Goal: Task Accomplishment & Management: Complete application form

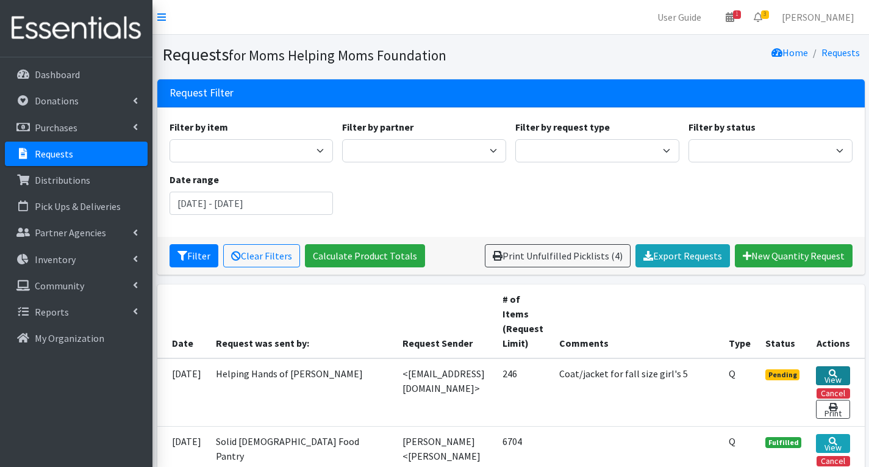
click at [842, 373] on link "View" at bounding box center [833, 375] width 34 height 19
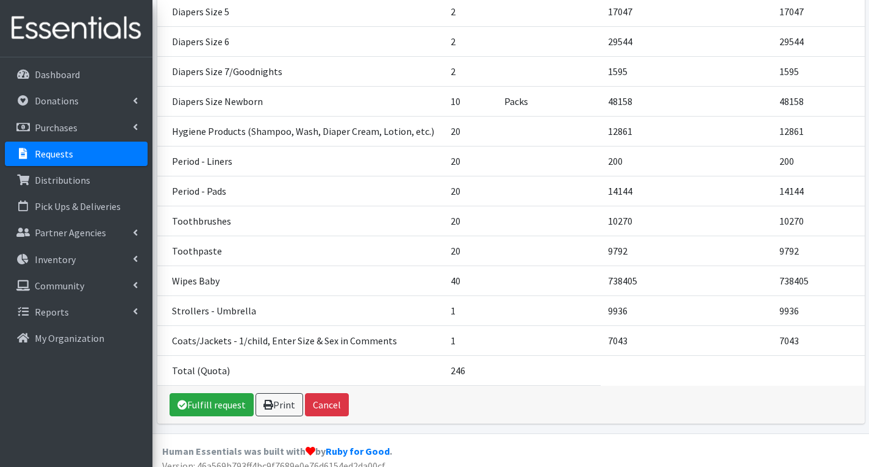
scroll to position [522, 0]
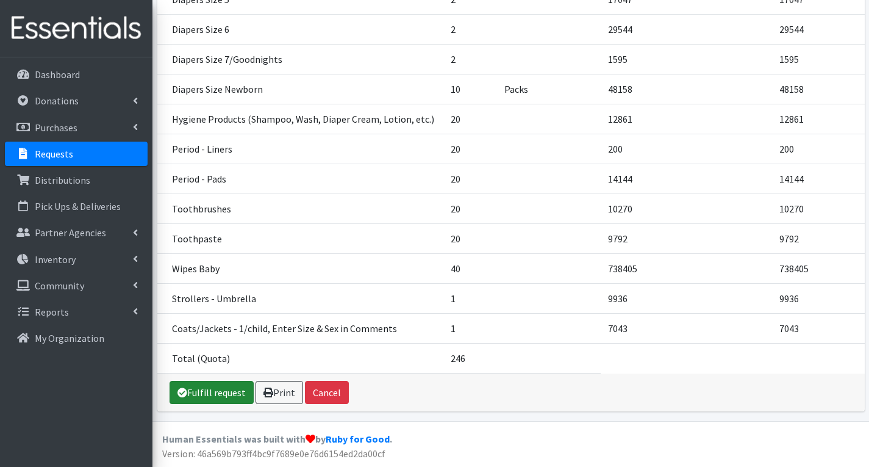
click at [214, 391] on link "Fulfill request" at bounding box center [212, 392] width 84 height 23
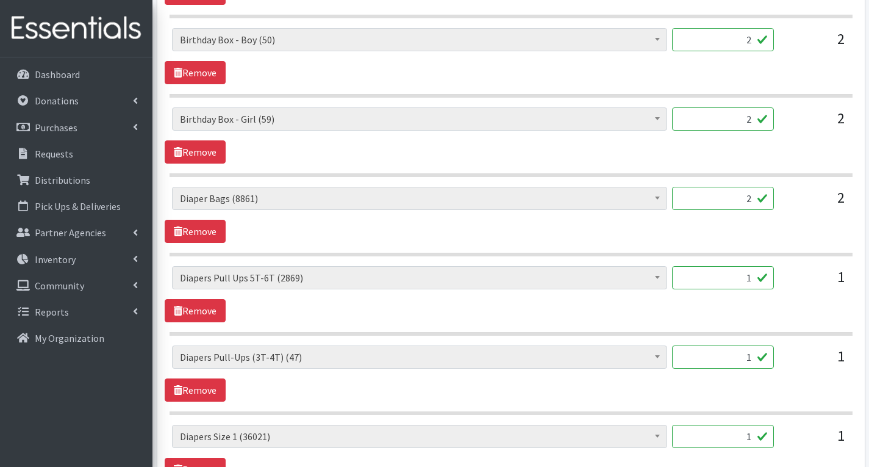
scroll to position [671, 0]
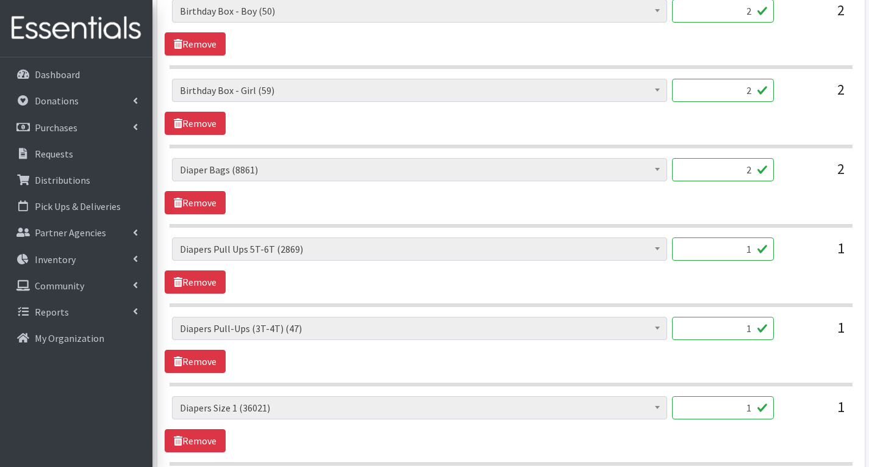
click at [754, 253] on input "1" at bounding box center [723, 248] width 102 height 23
type input "0"
click at [754, 331] on input "1" at bounding box center [723, 328] width 102 height 23
type input "0"
click at [752, 408] on input "1" at bounding box center [723, 407] width 102 height 23
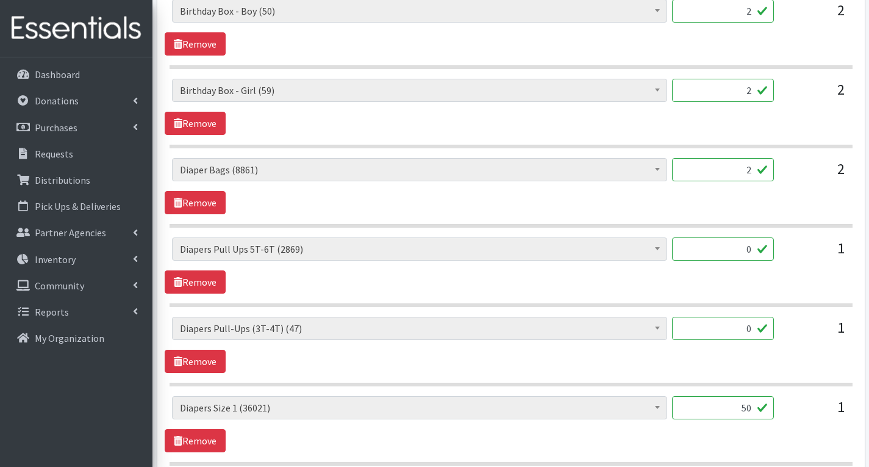
type input "5"
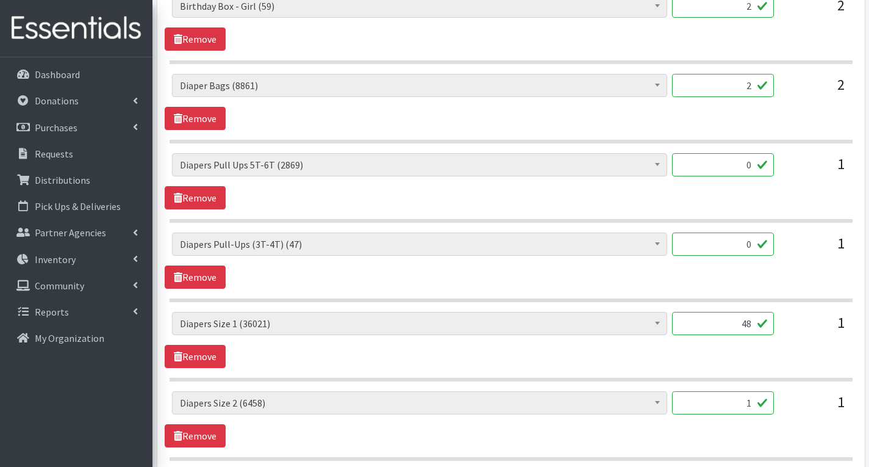
scroll to position [854, 0]
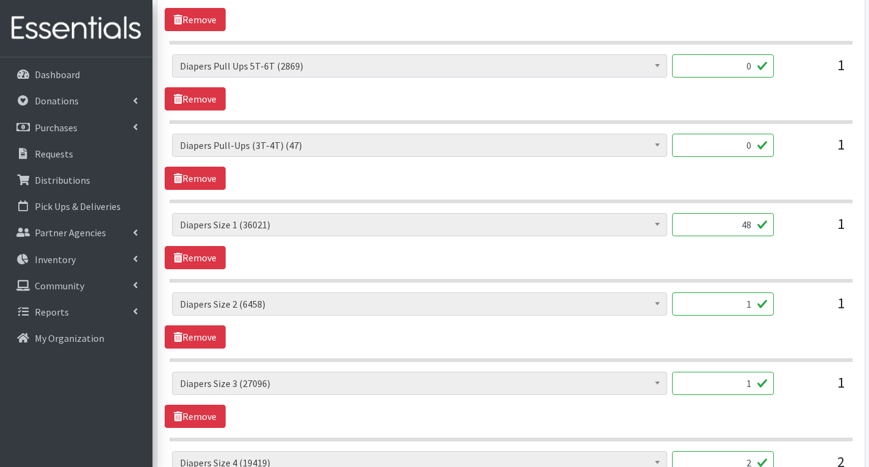
type input "48"
click at [758, 308] on input "1" at bounding box center [723, 303] width 102 height 23
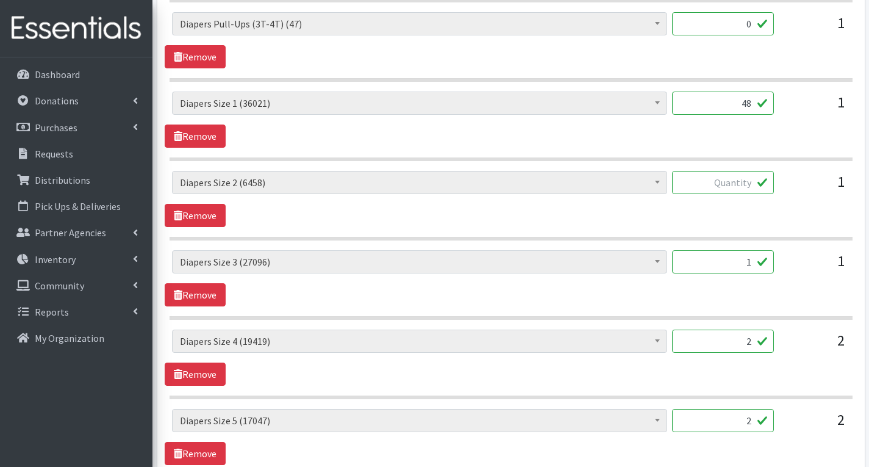
scroll to position [976, 0]
click at [754, 342] on input "2" at bounding box center [723, 340] width 102 height 23
type input "110"
click at [755, 261] on input "1" at bounding box center [723, 261] width 102 height 23
type input "50"
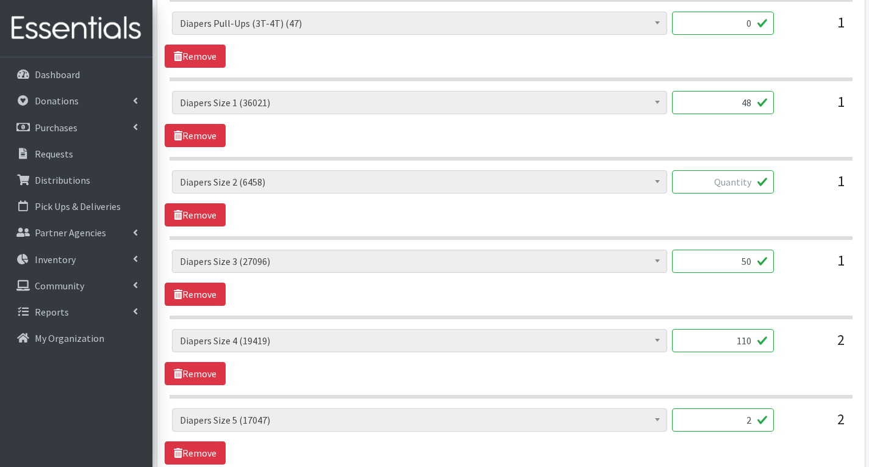
click at [750, 183] on input "text" at bounding box center [723, 181] width 102 height 23
type input "50"
click at [758, 264] on input "50" at bounding box center [723, 261] width 102 height 23
type input "56"
click at [752, 184] on input "50" at bounding box center [723, 181] width 102 height 23
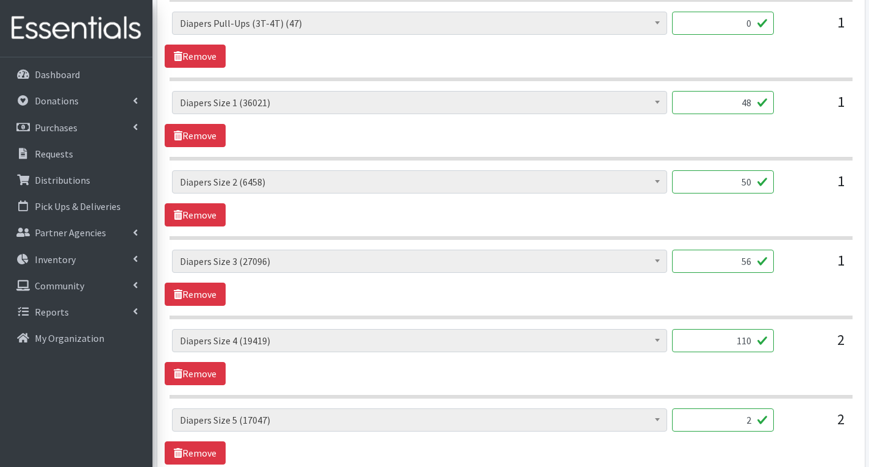
type input "5"
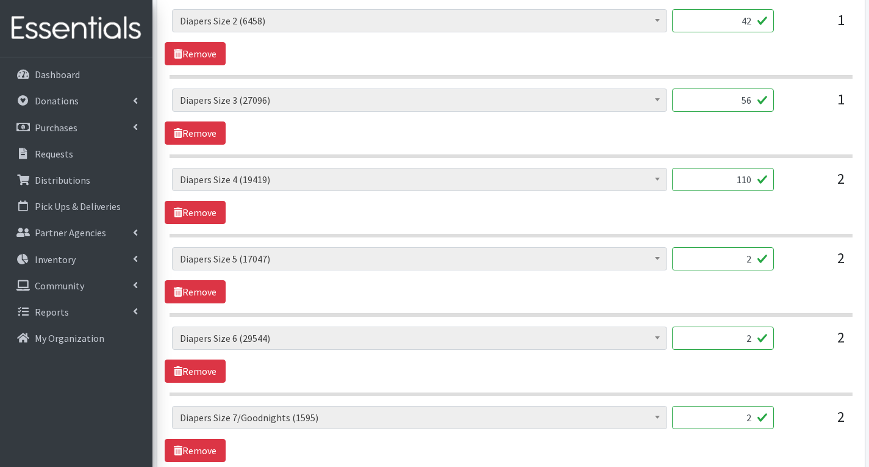
scroll to position [1159, 0]
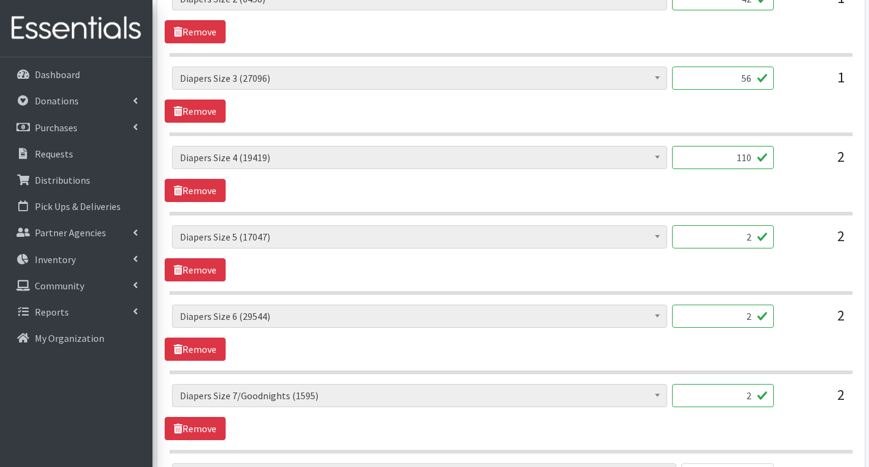
type input "42"
click at [759, 238] on input "2" at bounding box center [723, 236] width 102 height 23
click at [757, 322] on input "2" at bounding box center [723, 315] width 102 height 23
type input "100"
click at [755, 397] on input "2" at bounding box center [723, 395] width 102 height 23
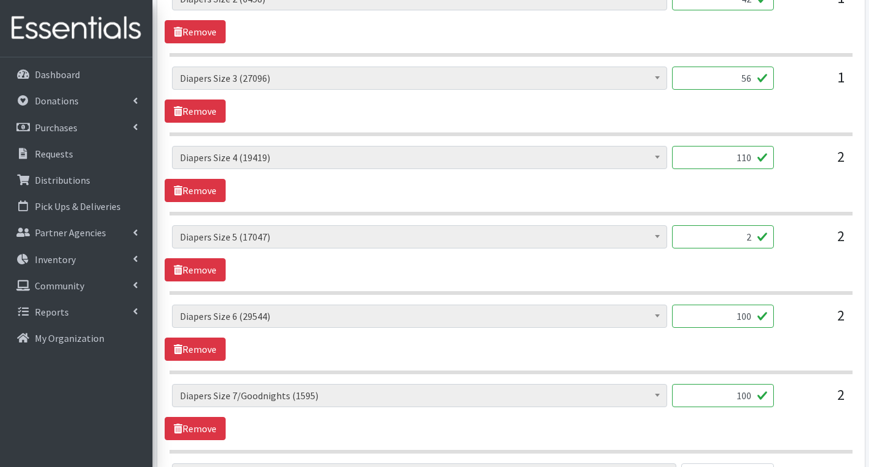
click at [767, 425] on div "# of Children this order will serve (78498) # of Individuals Living in Househol…" at bounding box center [511, 412] width 693 height 56
click at [755, 398] on input "100" at bounding box center [723, 395] width 102 height 23
type input "1"
type input "88"
click at [753, 236] on input "2" at bounding box center [723, 236] width 102 height 23
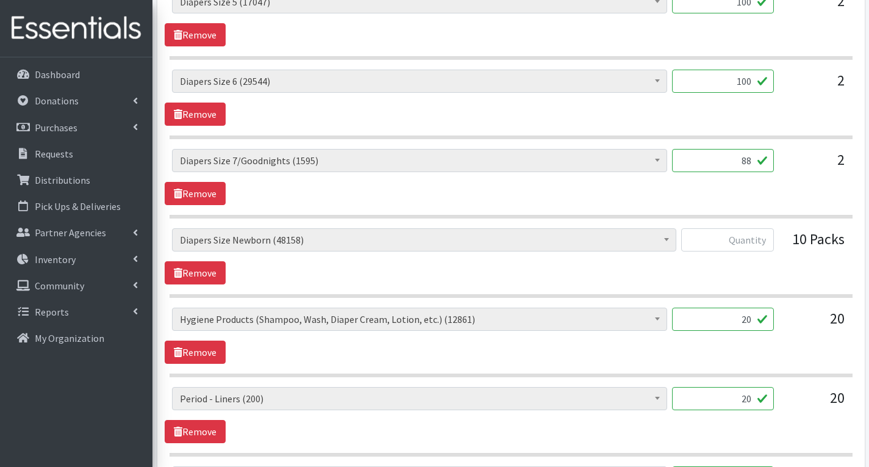
scroll to position [1403, 0]
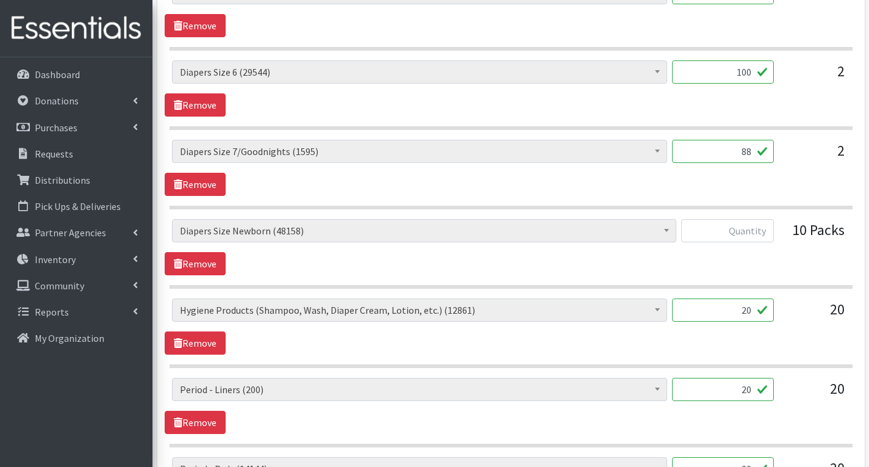
type input "100"
click at [758, 235] on input "text" at bounding box center [728, 230] width 93 height 23
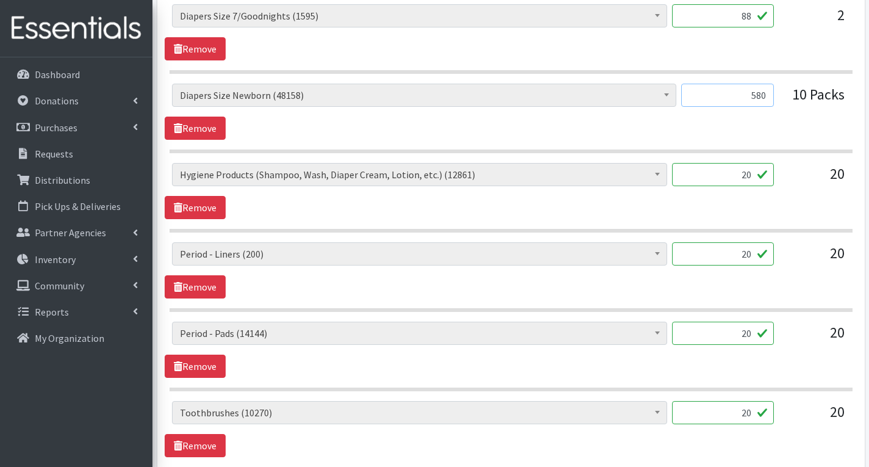
scroll to position [1586, 0]
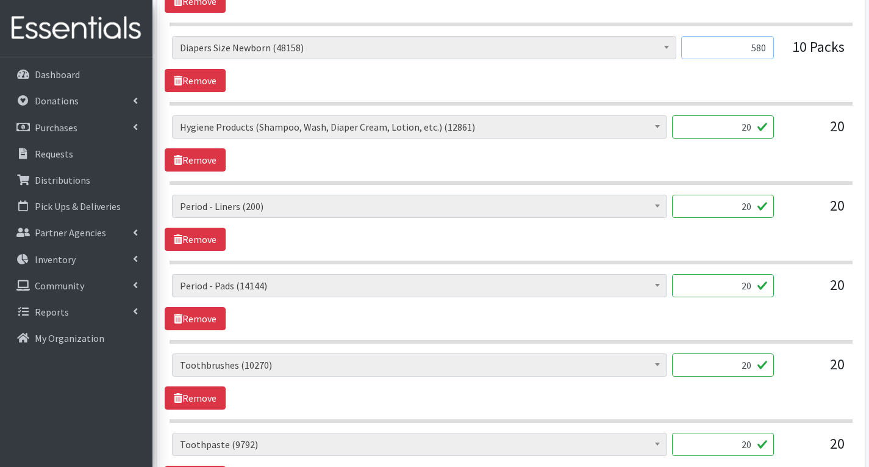
type input "580"
click at [754, 129] on input "20" at bounding box center [723, 126] width 102 height 23
type input "2"
type input "15"
click at [521, 159] on div "# of Children this order will serve (78498) # of Individuals Living in Househol…" at bounding box center [511, 143] width 693 height 56
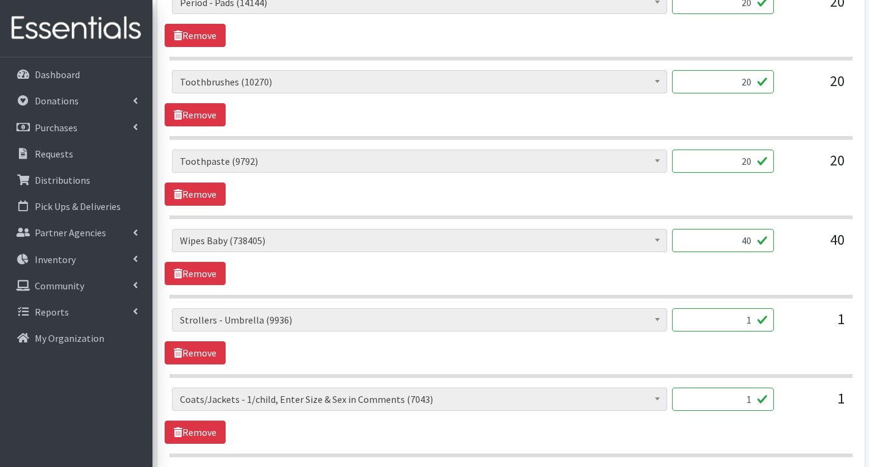
scroll to position [1892, 0]
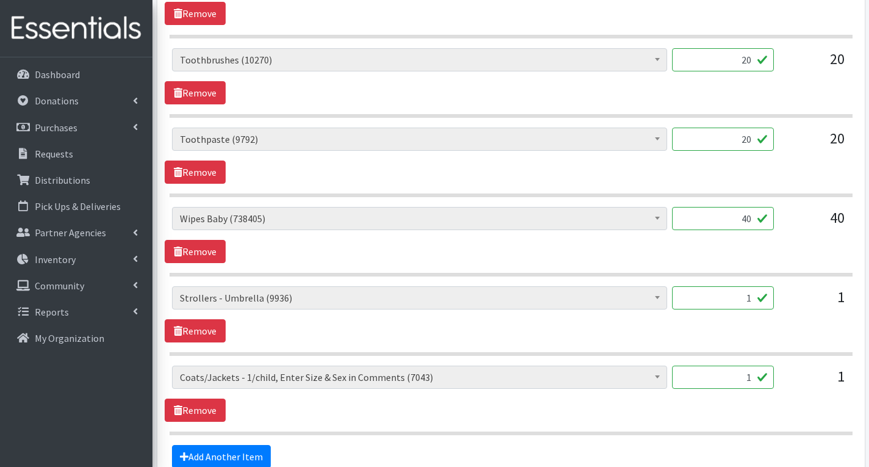
click at [759, 220] on input "40" at bounding box center [723, 218] width 102 height 23
type input "4"
type input "1200"
click at [750, 137] on input "20" at bounding box center [723, 139] width 102 height 23
click at [746, 140] on input "20" at bounding box center [723, 139] width 102 height 23
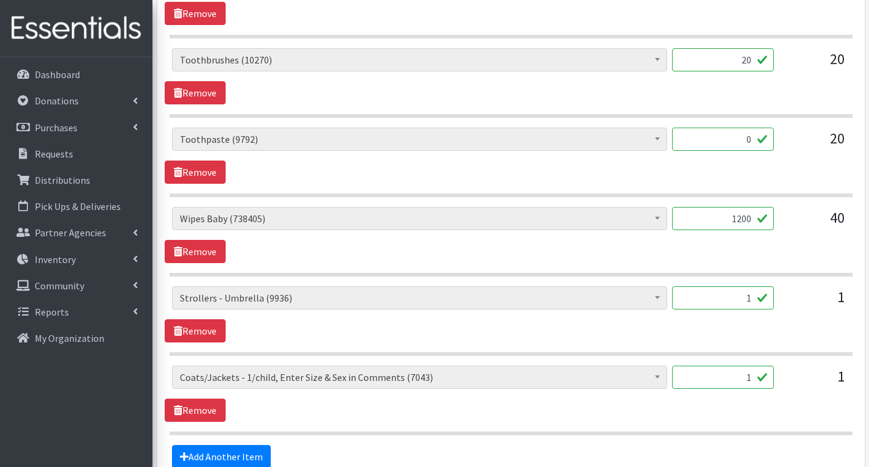
type input "0"
click at [758, 103] on div "# of Children this order will serve (78498) # of Individuals Living in Househol…" at bounding box center [511, 76] width 693 height 56
click at [756, 63] on input "20" at bounding box center [723, 59] width 102 height 23
type input "2"
type input "40"
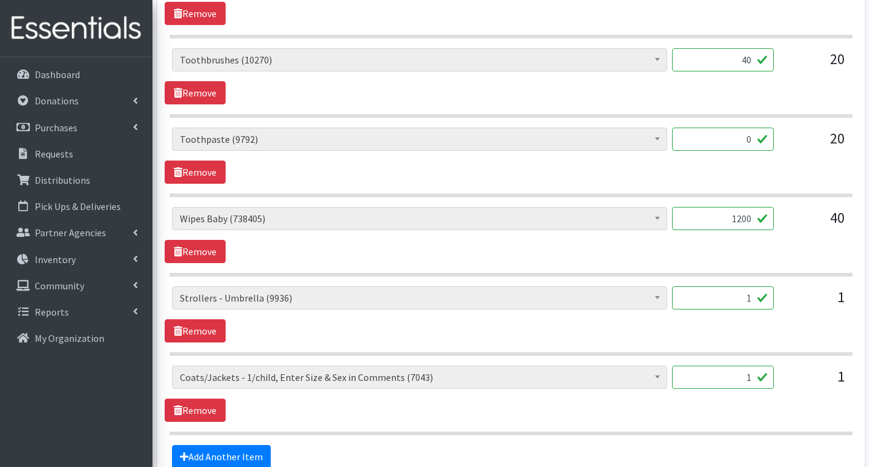
click at [744, 161] on div "# of Children this order will serve (78498) # of Individuals Living in Househol…" at bounding box center [511, 156] width 693 height 56
click at [203, 177] on link "Remove" at bounding box center [195, 171] width 61 height 23
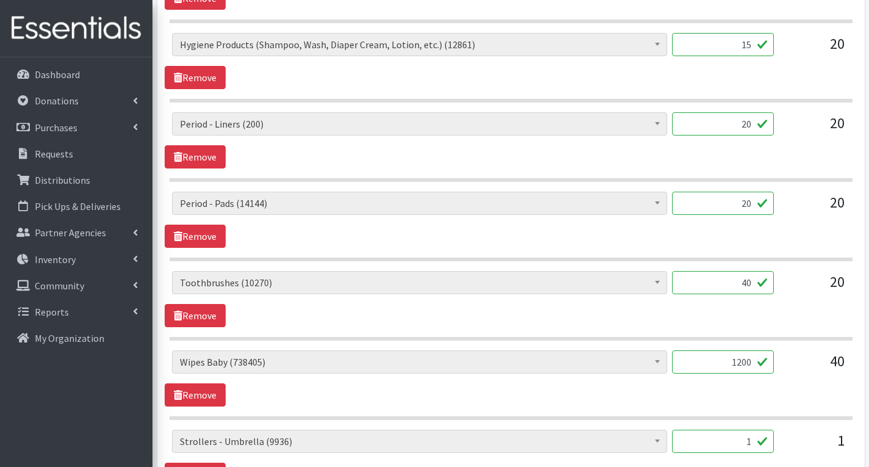
scroll to position [1647, 0]
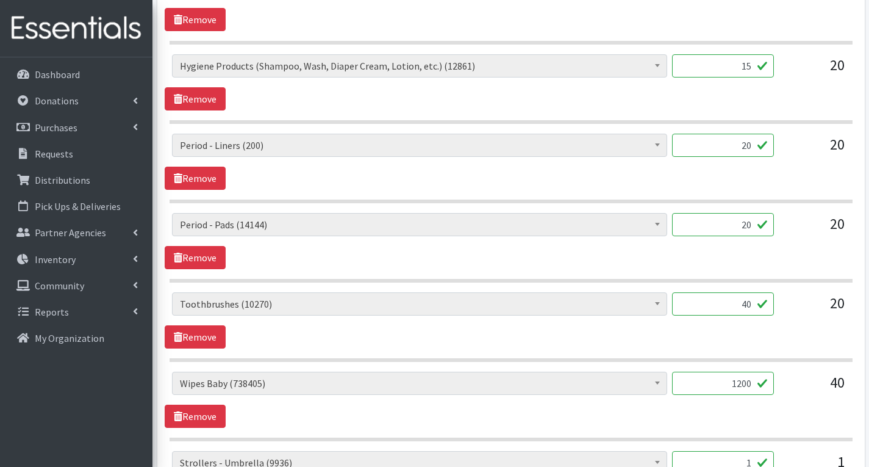
click at [756, 229] on input "20" at bounding box center [723, 224] width 102 height 23
type input "2"
type input "398"
click at [754, 146] on input "20" at bounding box center [723, 145] width 102 height 23
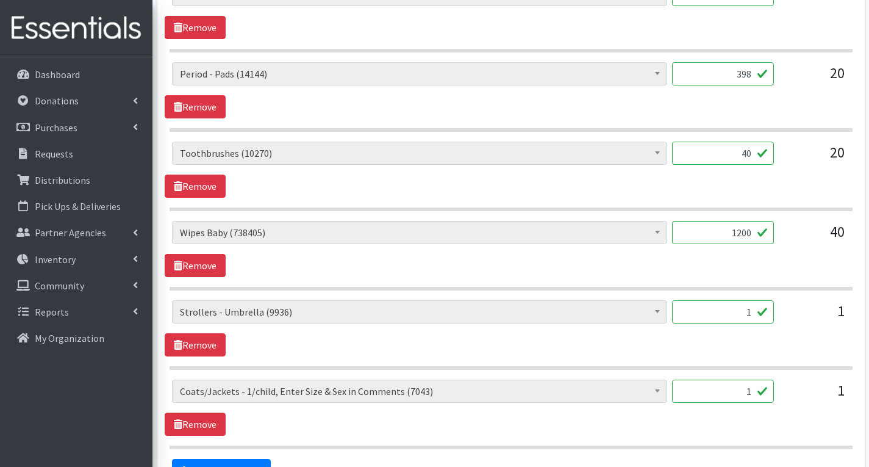
scroll to position [1831, 0]
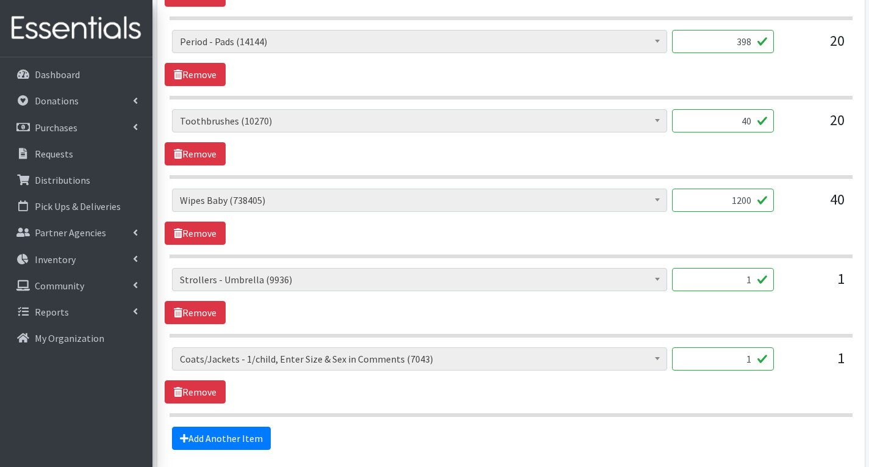
click at [754, 360] on input "1" at bounding box center [723, 358] width 102 height 23
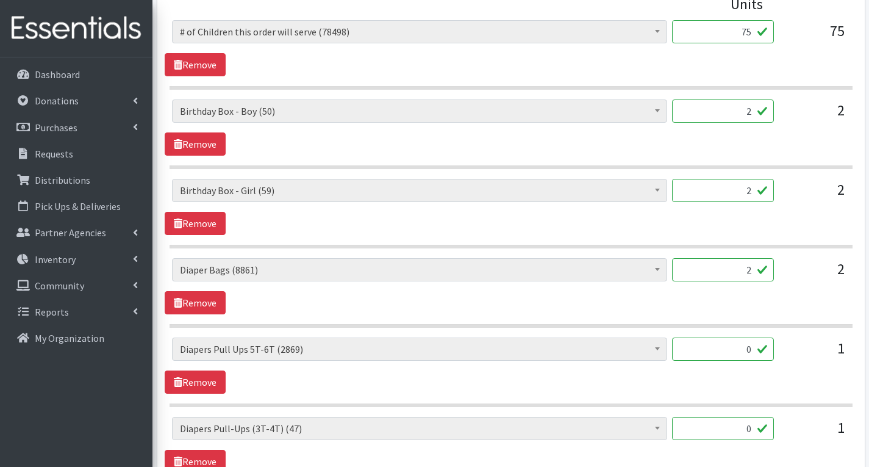
scroll to position [549, 0]
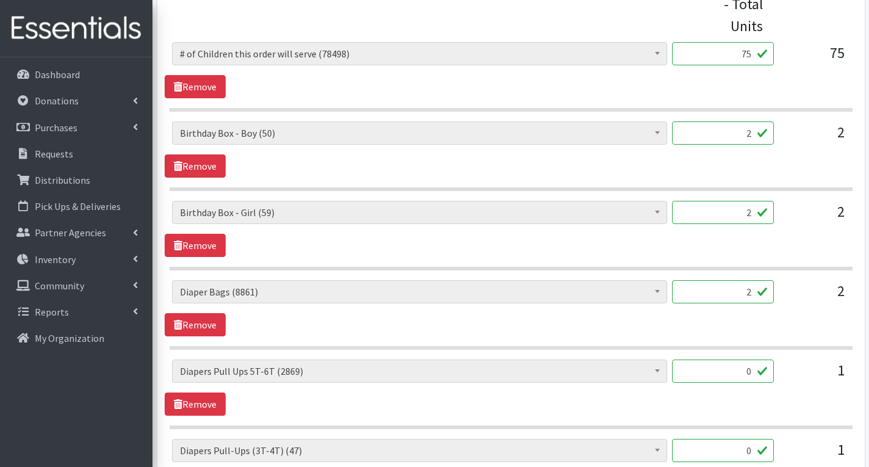
type input "4"
click at [755, 133] on input "2" at bounding box center [723, 132] width 102 height 23
type input "3"
click at [796, 238] on div "# of Children this order will serve (78498) # of Individuals Living in Househol…" at bounding box center [511, 229] width 693 height 56
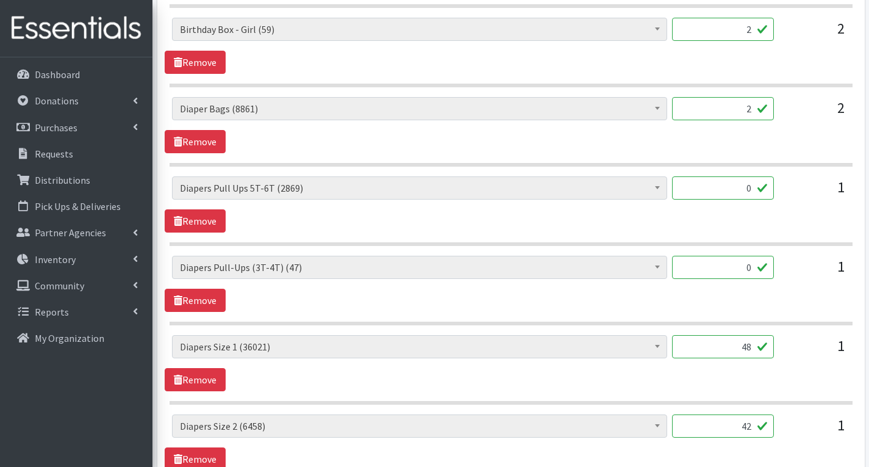
scroll to position [793, 0]
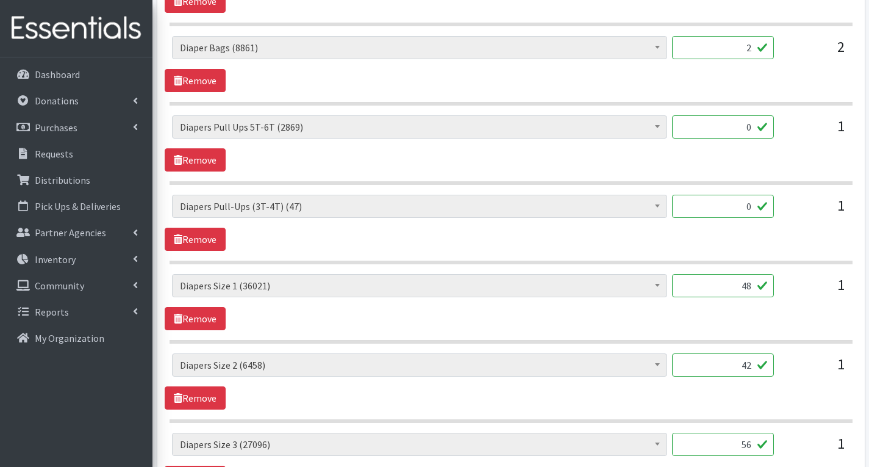
click at [755, 128] on input "0" at bounding box center [723, 126] width 102 height 23
type input "68"
click at [667, 154] on div "# of Children this order will serve (78498) # of Individuals Living in Househol…" at bounding box center [511, 143] width 693 height 56
click at [207, 242] on link "Remove" at bounding box center [195, 239] width 61 height 23
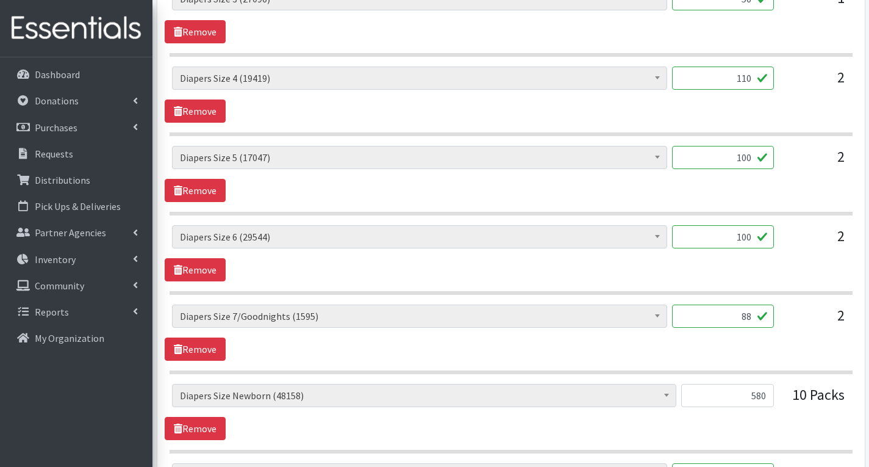
scroll to position [1220, 0]
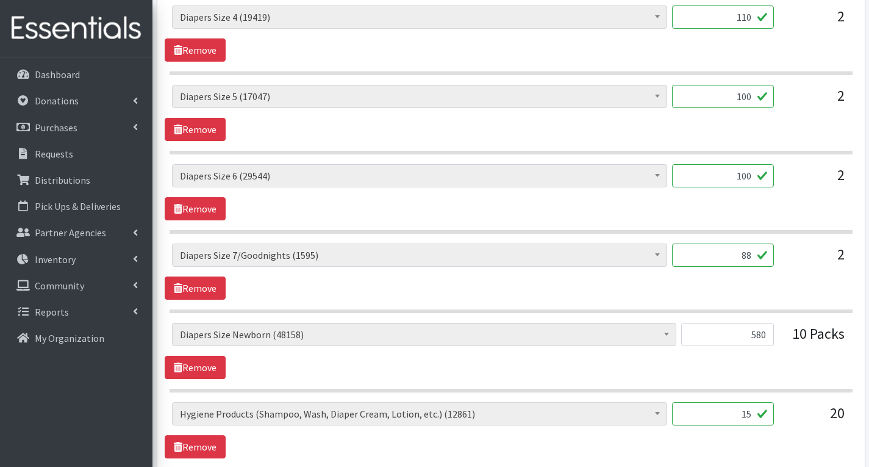
click at [755, 258] on input "88" at bounding box center [723, 254] width 102 height 23
type input "8"
click at [758, 286] on div "# of Children this order will serve (78498) # of Individuals Living in Househol…" at bounding box center [511, 271] width 693 height 56
click at [754, 260] on input "96" at bounding box center [723, 254] width 102 height 23
type input "9"
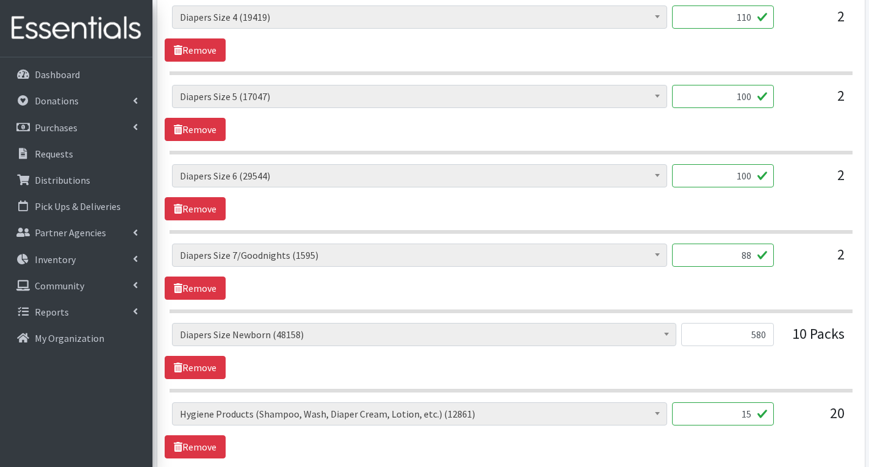
type input "88"
click at [736, 336] on input "580" at bounding box center [728, 334] width 93 height 23
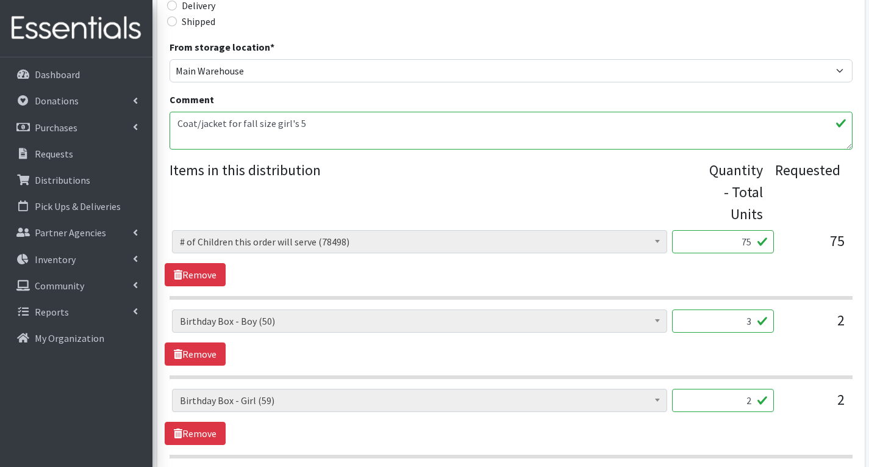
scroll to position [305, 0]
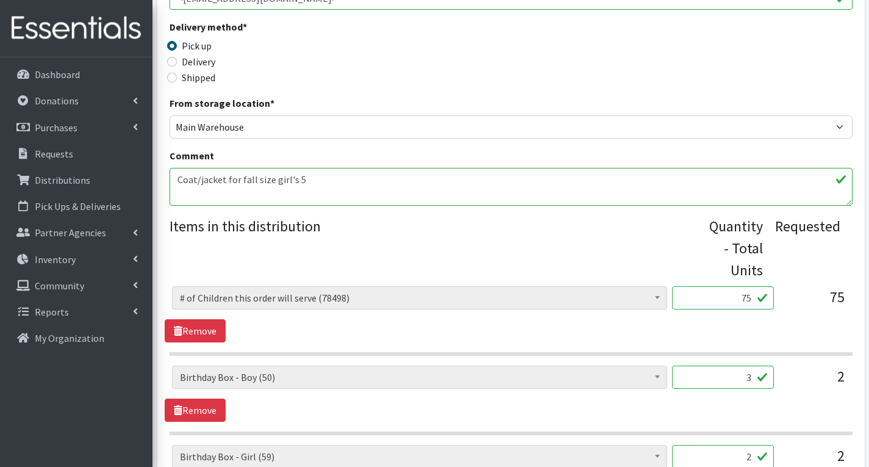
click at [323, 182] on textarea "Coat/jacket for fall size girl's 5" at bounding box center [511, 187] width 683 height 38
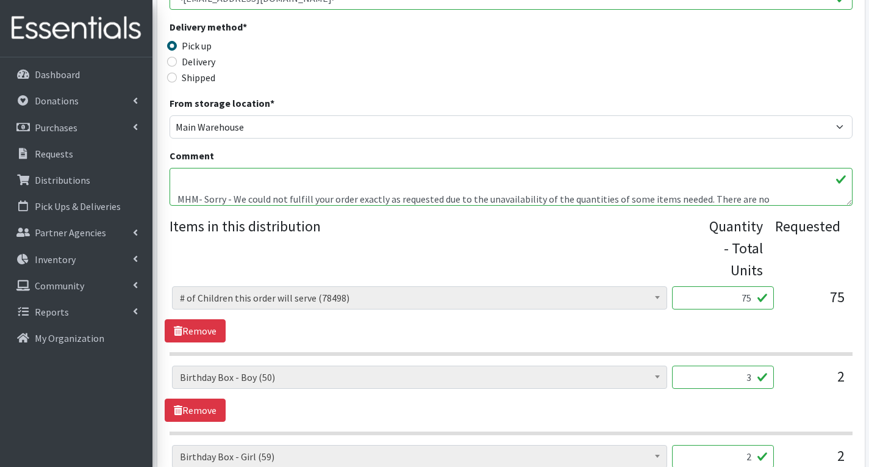
click at [768, 202] on textarea "Coat/jacket for fall size girl's 5" at bounding box center [511, 187] width 683 height 38
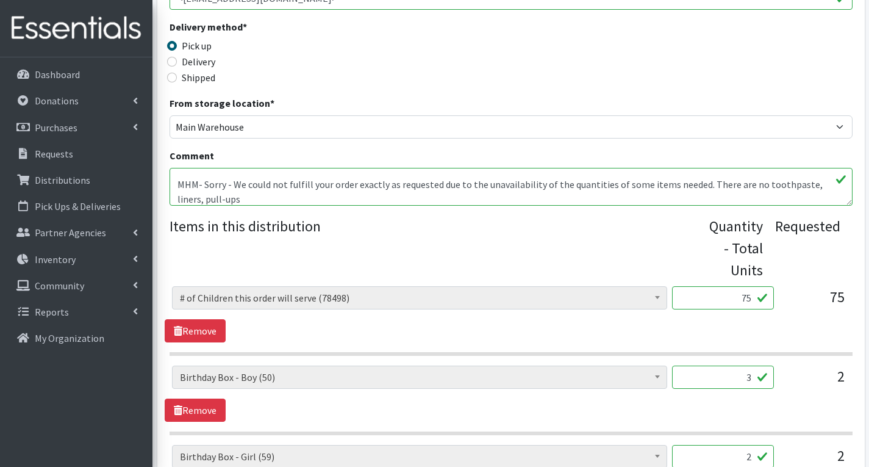
click at [202, 201] on textarea "Coat/jacket for fall size girl's 5" at bounding box center [511, 187] width 683 height 38
click at [296, 200] on textarea "Coat/jacket for fall size girl's 5" at bounding box center [511, 187] width 683 height 38
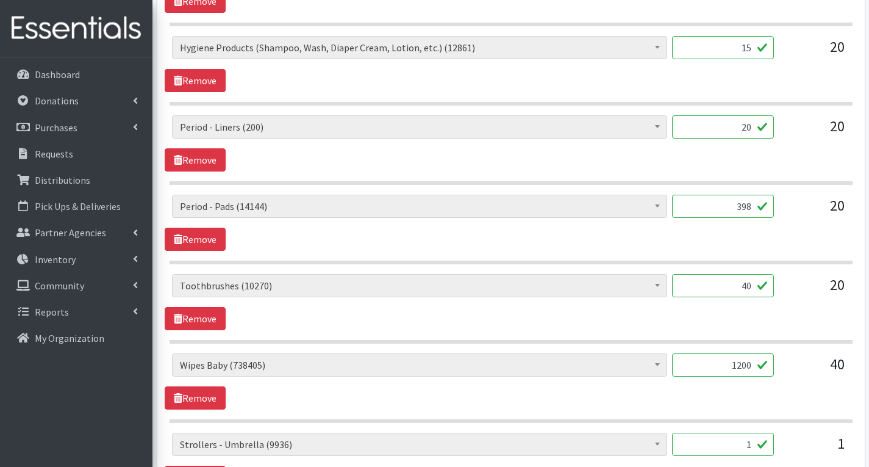
scroll to position [1554, 0]
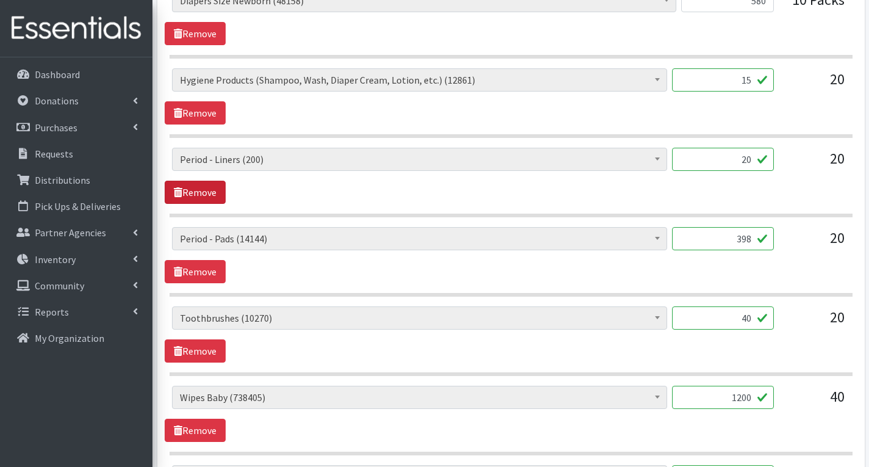
type textarea "Coat/jacket for fall size girl's 5 MHM- Sorry - We could not fulfill your order…"
click at [201, 189] on link "Remove" at bounding box center [195, 192] width 61 height 23
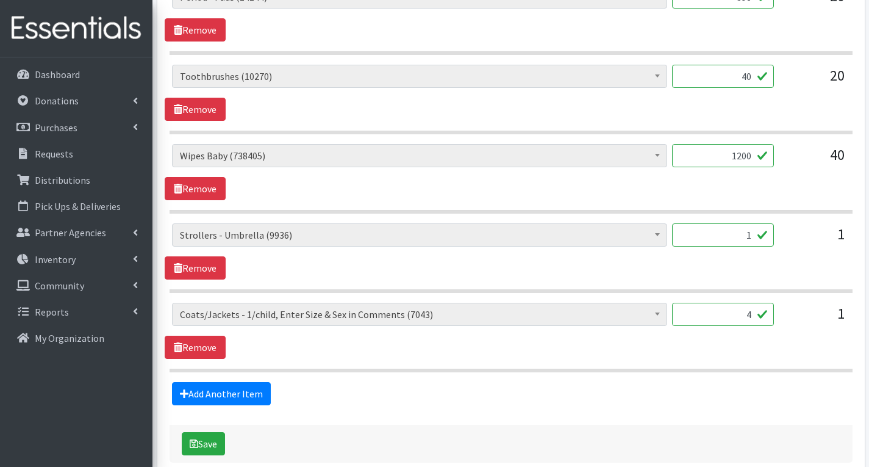
scroll to position [1780, 0]
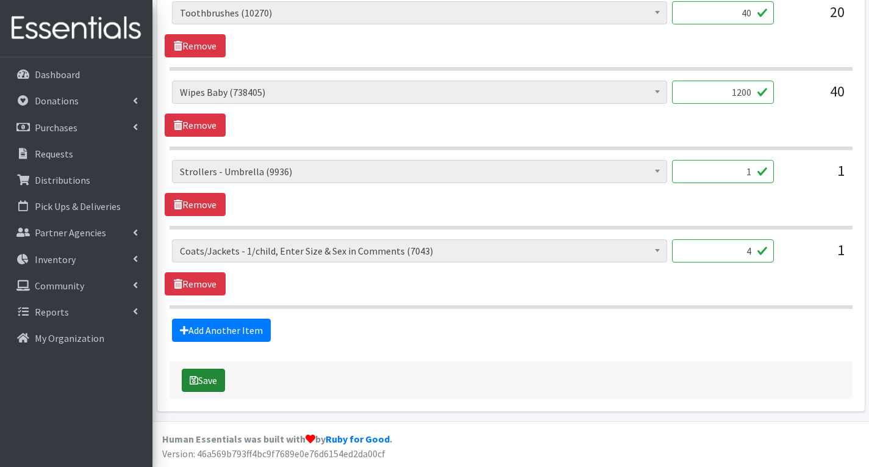
click at [211, 381] on button "Save" at bounding box center [203, 380] width 43 height 23
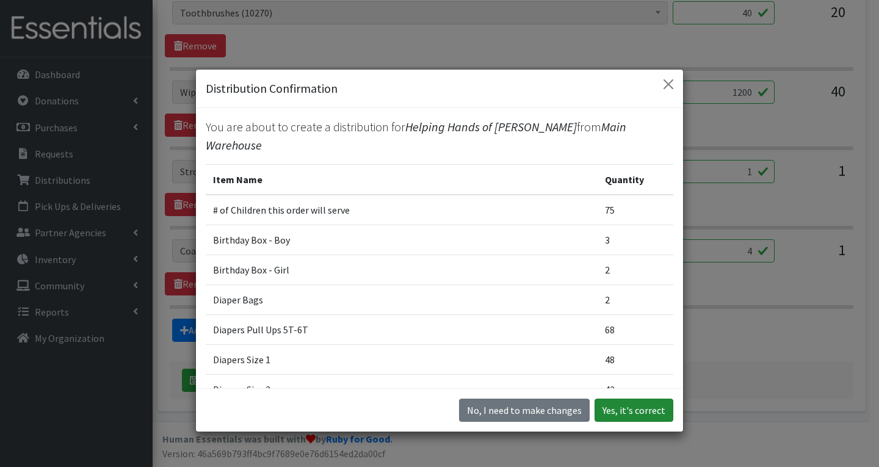
click at [646, 412] on button "Yes, it's correct" at bounding box center [633, 409] width 79 height 23
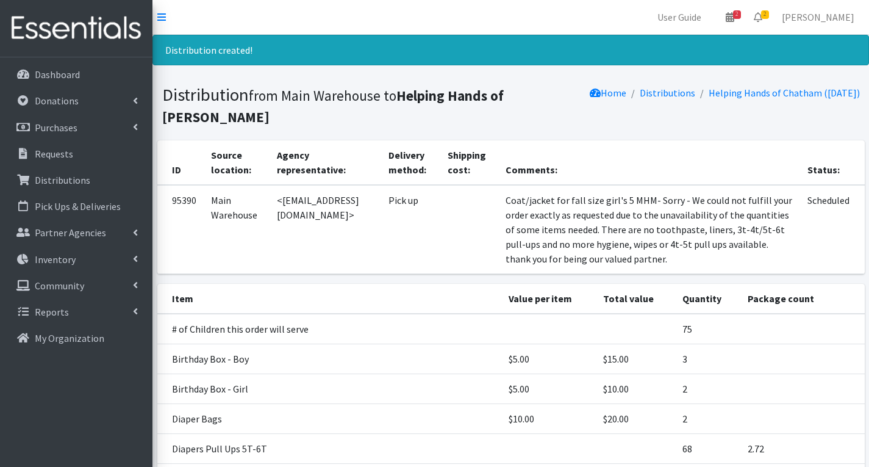
drag, startPoint x: 279, startPoint y: 201, endPoint x: 431, endPoint y: 214, distance: 151.9
click at [381, 214] on td "<[EMAIL_ADDRESS][DOMAIN_NAME]>" at bounding box center [326, 229] width 112 height 89
copy td "helpinghandsofchatham@gmail.com"
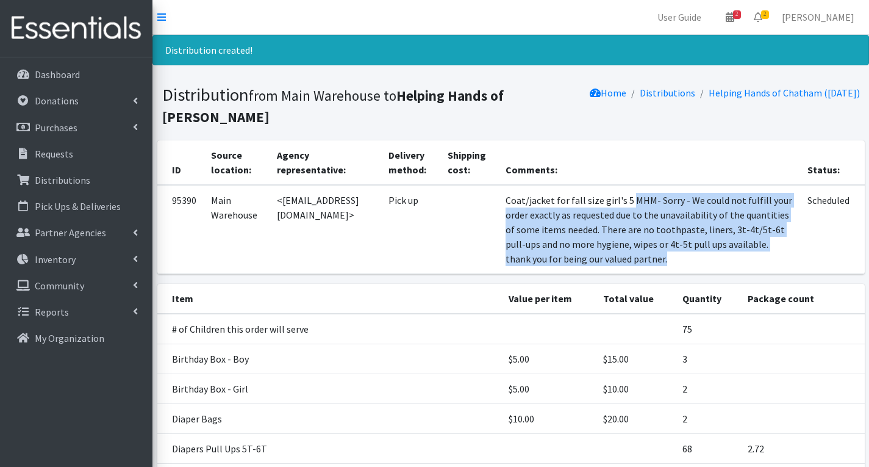
drag, startPoint x: 686, startPoint y: 200, endPoint x: 716, endPoint y: 273, distance: 79.1
click at [716, 273] on td "Coat/jacket for fall size girl's 5 MHM- Sorry - We could not fulfill your order…" at bounding box center [650, 229] width 303 height 89
copy td "MHM- Sorry - We could not fulfill your order exactly as requested due to the un…"
click at [77, 259] on link "Inventory" at bounding box center [76, 259] width 143 height 24
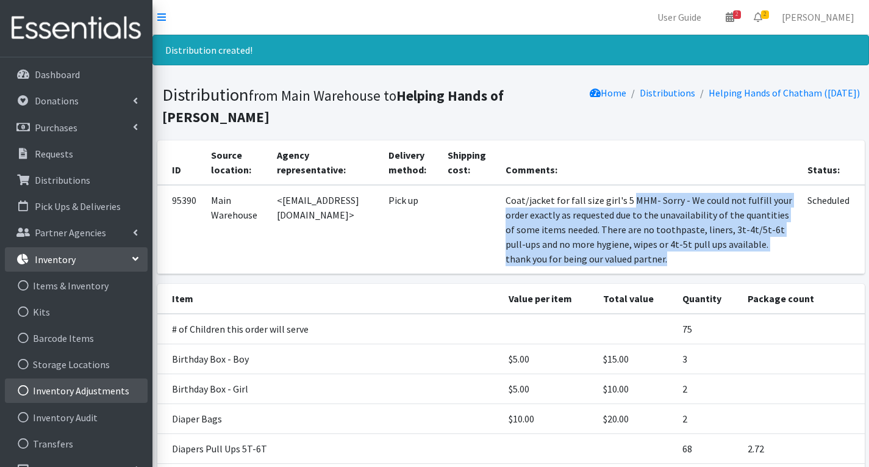
click at [115, 392] on link "Inventory Adjustments" at bounding box center [76, 390] width 143 height 24
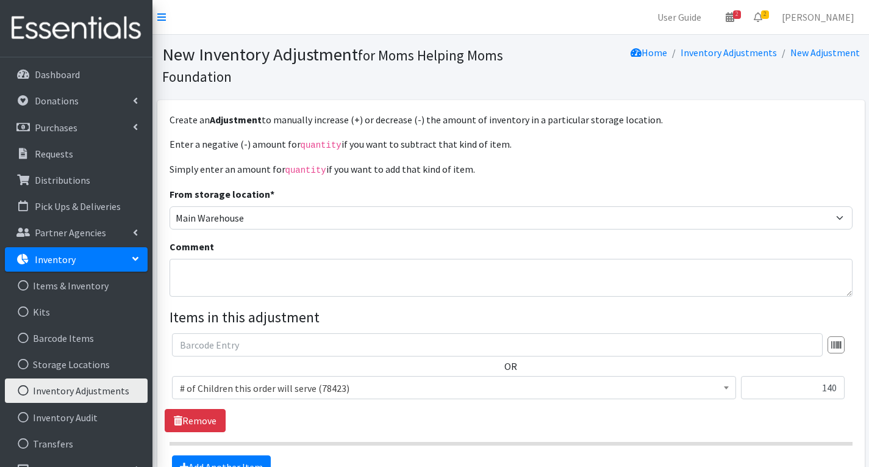
type input "140"
click at [536, 389] on span "# of Children this order will serve (78423)" at bounding box center [454, 388] width 549 height 17
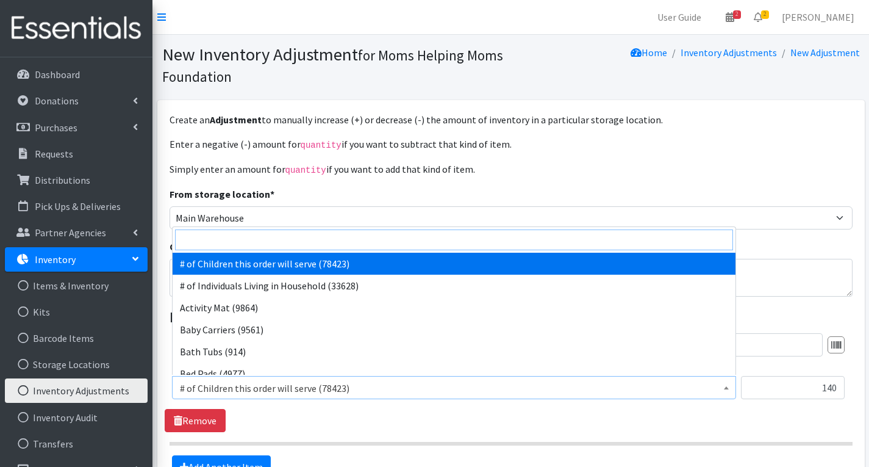
click at [297, 241] on input "search" at bounding box center [454, 239] width 558 height 21
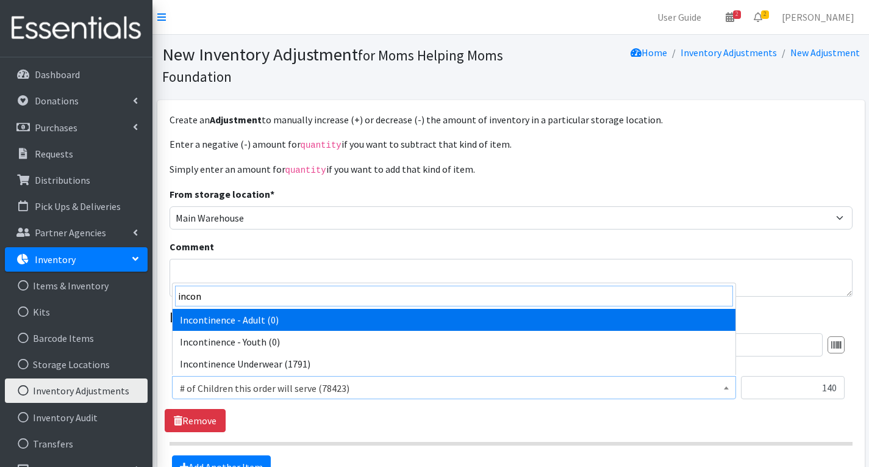
type input "incon"
select select "302"
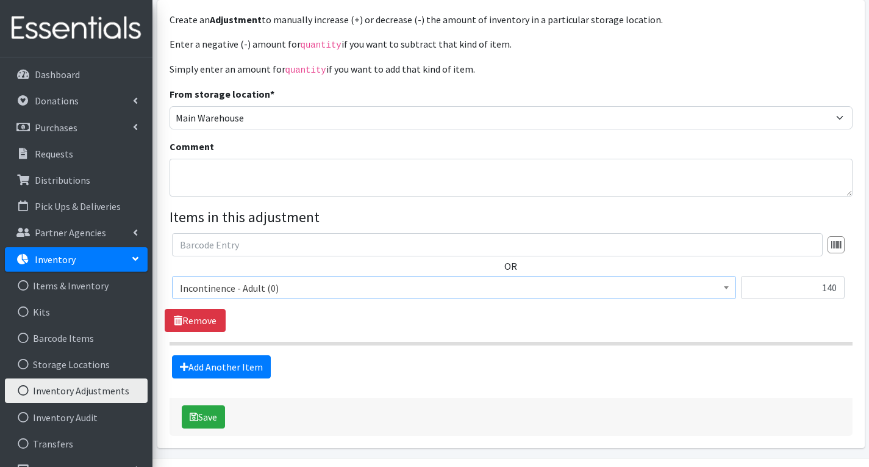
scroll to position [135, 0]
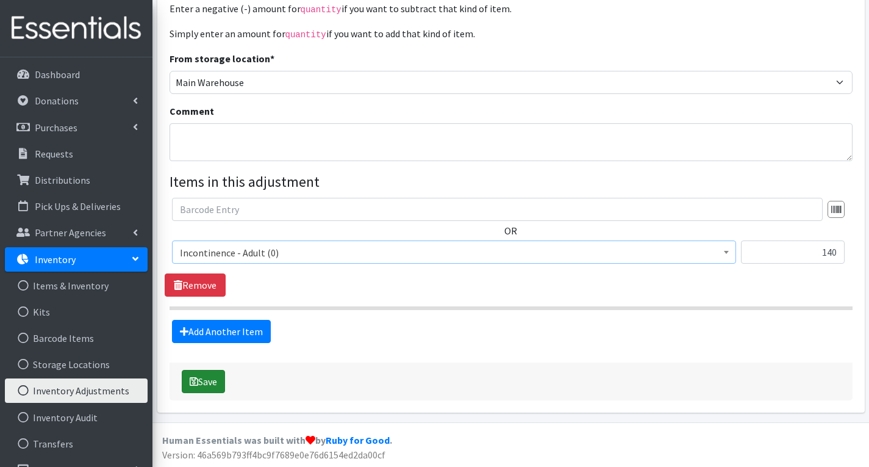
click at [204, 381] on button "Save" at bounding box center [203, 381] width 43 height 23
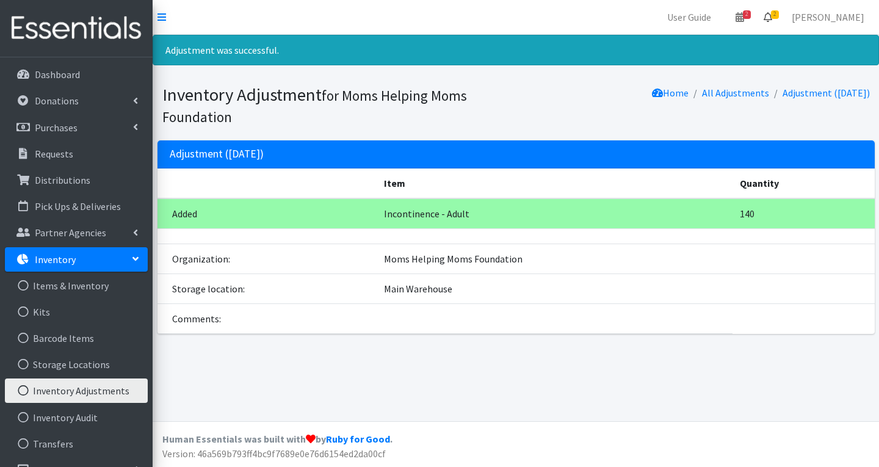
click at [782, 17] on link "2" at bounding box center [768, 17] width 28 height 24
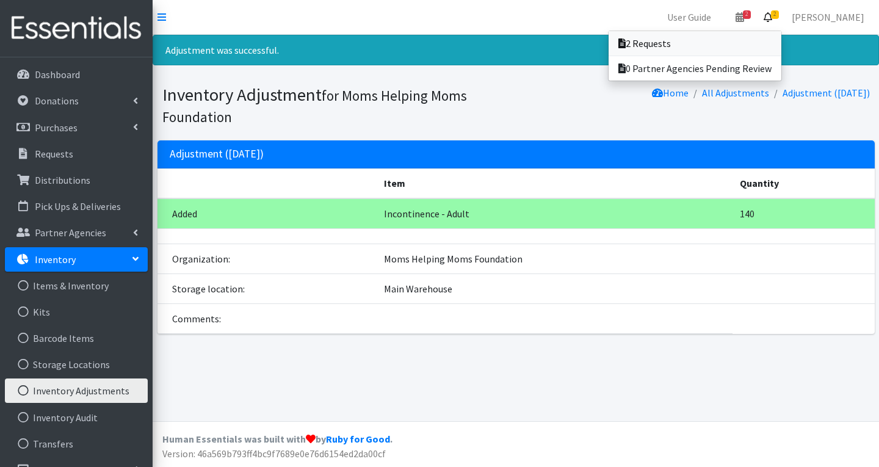
click at [738, 35] on link "2 Requests" at bounding box center [694, 43] width 173 height 24
